Goal: Use online tool/utility: Utilize a website feature to perform a specific function

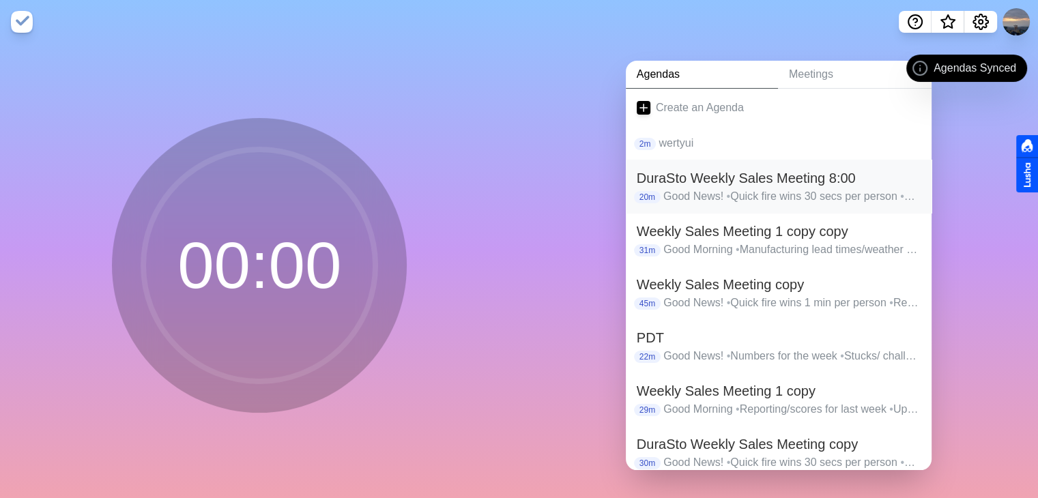
click at [732, 188] on p "Good News! • Quick fire wins 30 secs per person • Reporting/scores for last wee…" at bounding box center [791, 196] width 257 height 16
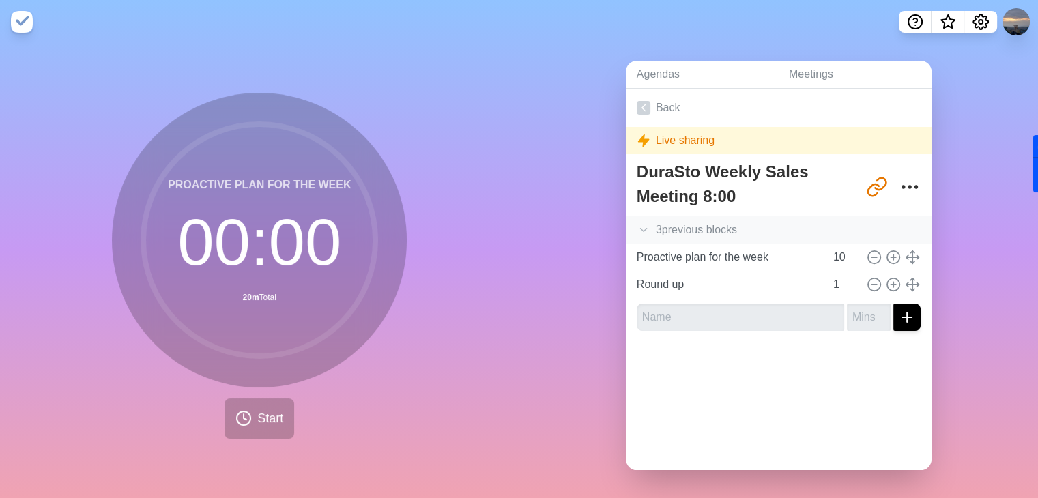
click at [639, 226] on icon at bounding box center [644, 230] width 14 height 14
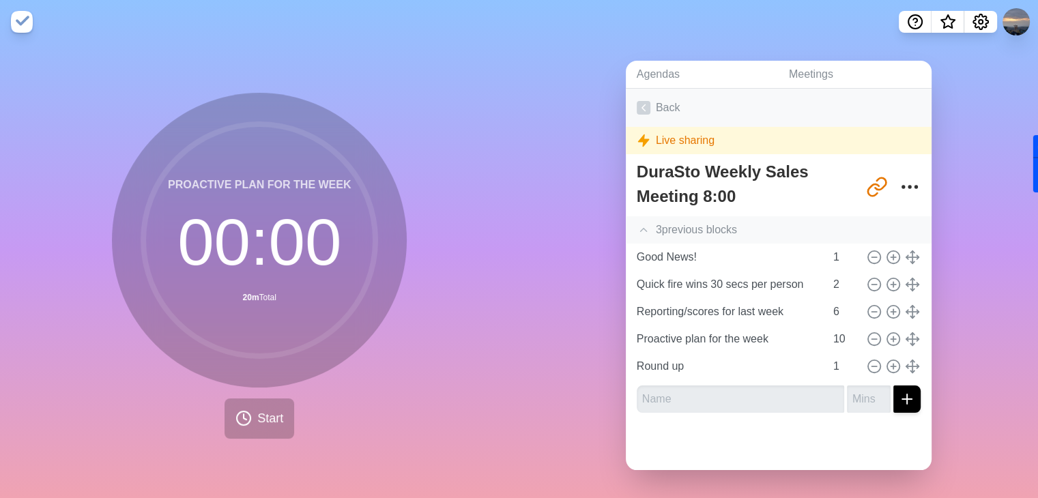
click at [637, 108] on icon at bounding box center [644, 108] width 14 height 14
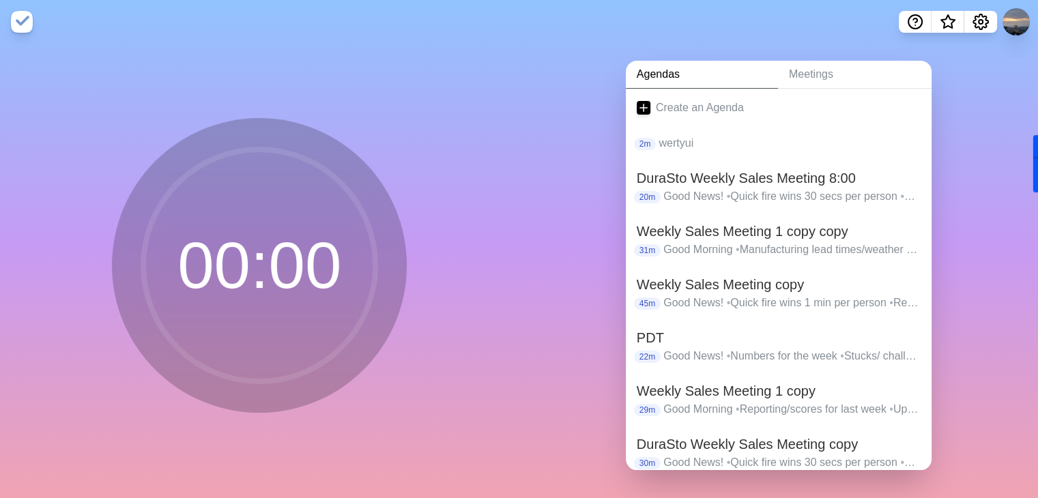
scroll to position [115, 0]
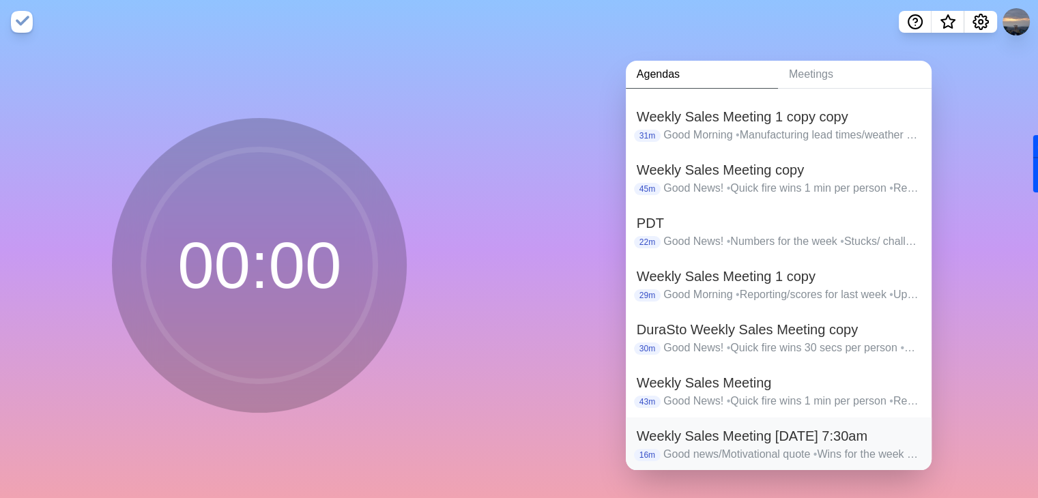
click at [749, 446] on p "Good news/Motivational quote • Wins for the week • Reporting, Sales, Pre-works,…" at bounding box center [791, 454] width 257 height 16
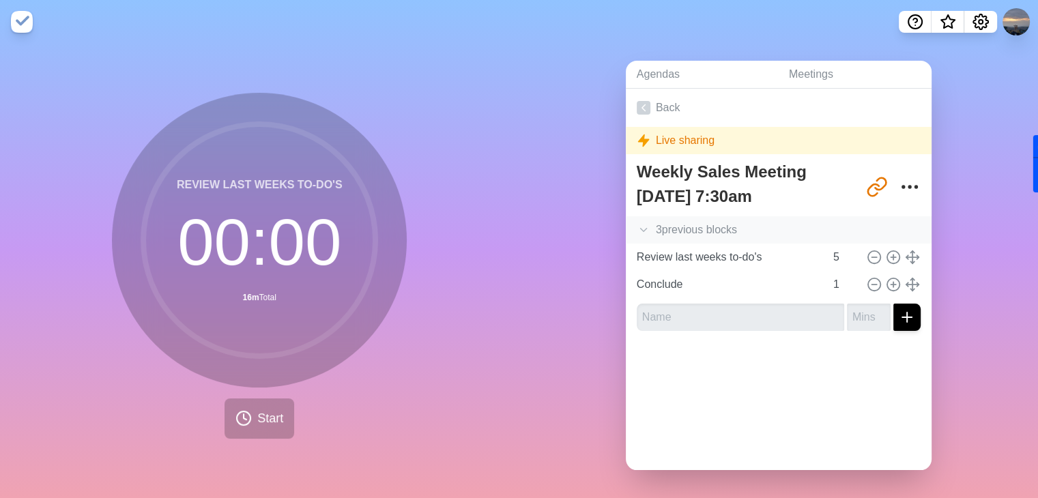
click at [641, 225] on icon at bounding box center [644, 230] width 14 height 14
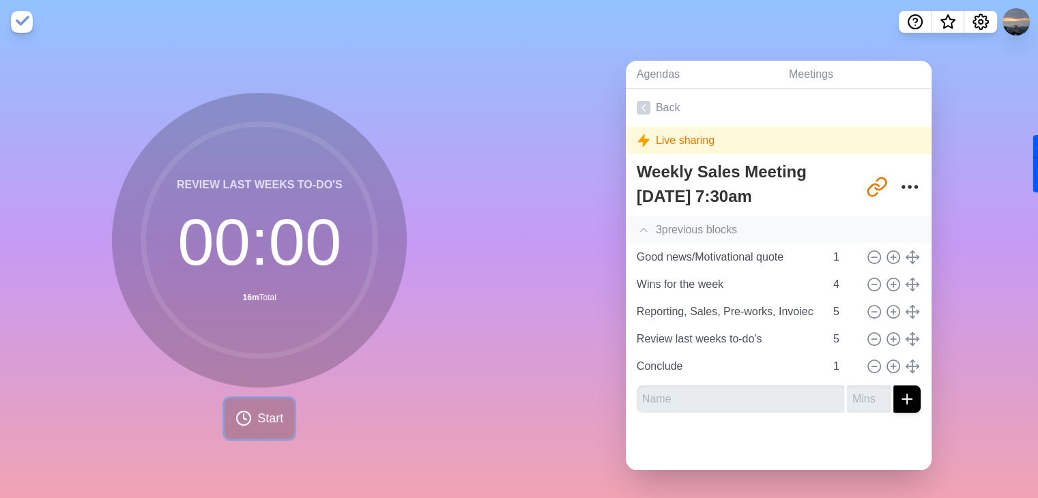
click at [254, 405] on button "Start" at bounding box center [260, 419] width 70 height 40
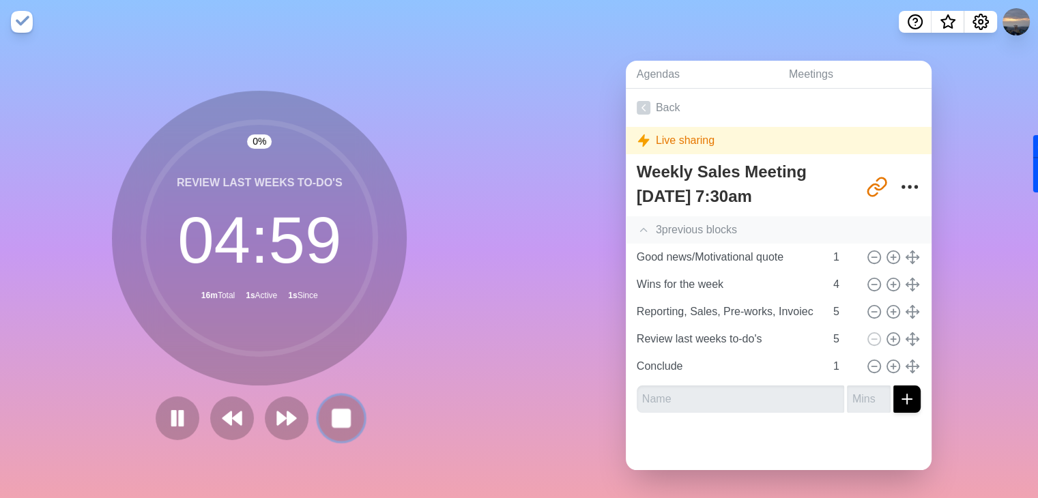
click at [345, 423] on rect at bounding box center [341, 417] width 17 height 17
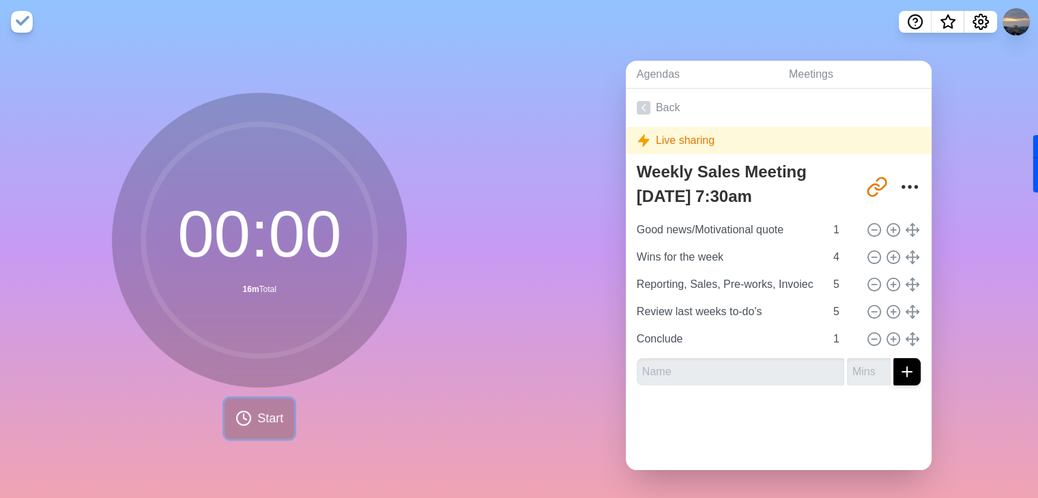
click at [242, 414] on icon at bounding box center [243, 418] width 16 height 16
